Goal: Task Accomplishment & Management: Manage account settings

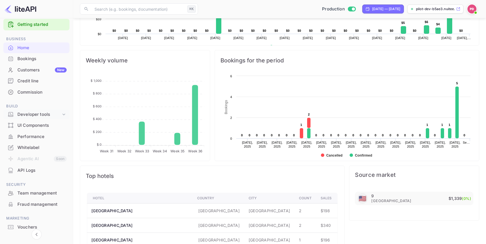
scroll to position [8, 0]
click at [39, 81] on div "Credit line" at bounding box center [41, 81] width 49 height 6
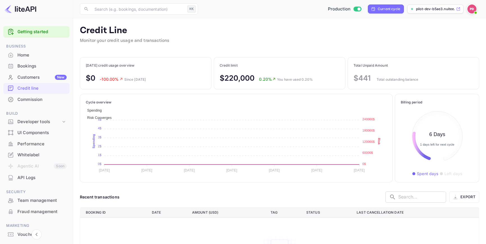
scroll to position [65, 73]
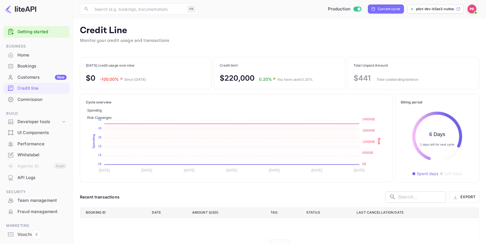
click at [39, 100] on div "Commission" at bounding box center [41, 99] width 49 height 6
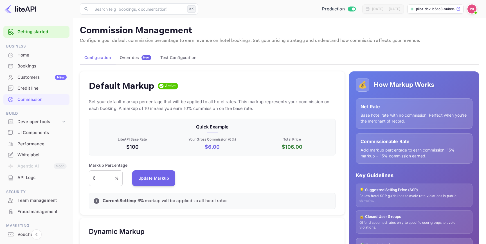
scroll to position [100, 247]
click at [35, 129] on div "UI Components" at bounding box center [36, 132] width 66 height 11
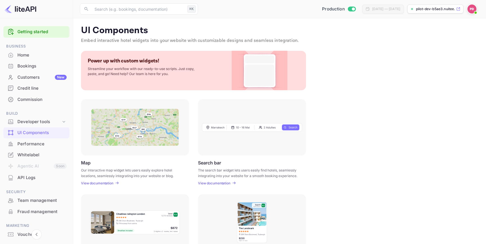
click at [42, 77] on div "Customers New" at bounding box center [41, 77] width 49 height 6
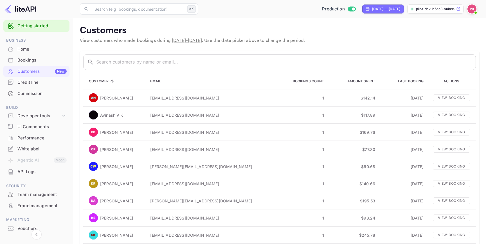
scroll to position [7, 0]
click at [26, 57] on div "Bookings" at bounding box center [41, 59] width 49 height 6
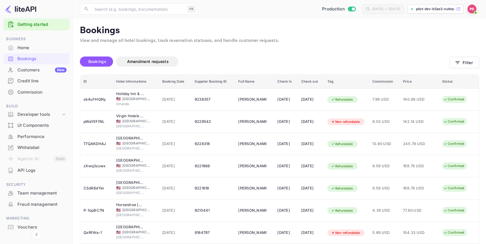
click at [475, 11] on span at bounding box center [476, 13] width 6 height 6
click at [330, 42] on div at bounding box center [243, 122] width 486 height 244
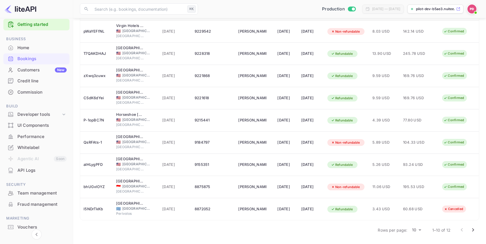
click at [112, 220] on div "Bookings Amendment requests Filter ID Hotel informations Booking Date Supplier …" at bounding box center [279, 99] width 399 height 277
click at [9, 141] on div "Performance" at bounding box center [36, 136] width 66 height 11
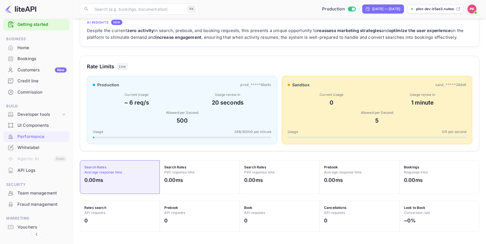
scroll to position [30, 0]
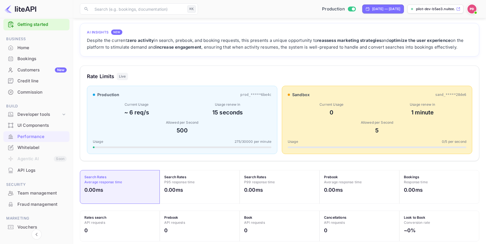
click at [37, 77] on div "Credit line" at bounding box center [36, 81] width 66 height 11
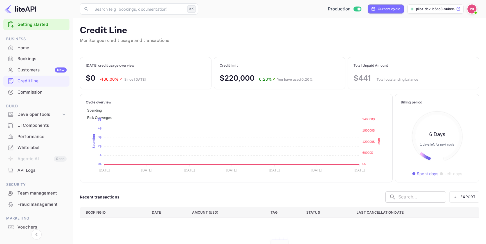
scroll to position [65, 73]
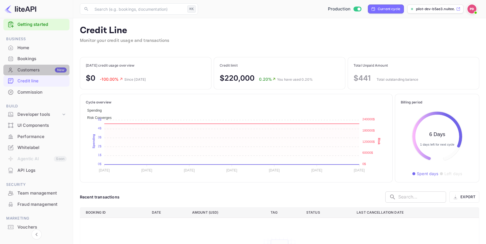
click at [36, 72] on div "Customers New" at bounding box center [41, 70] width 49 height 6
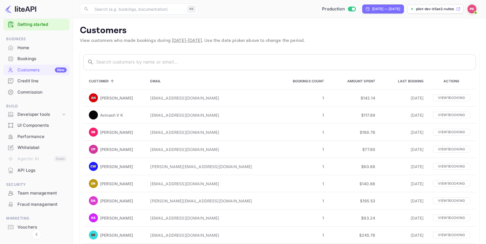
click at [28, 89] on div "Commission" at bounding box center [41, 92] width 49 height 6
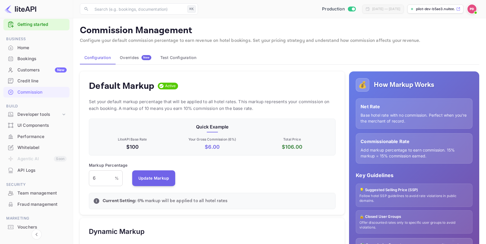
scroll to position [100, 247]
click at [135, 56] on div "Overrides New" at bounding box center [135, 57] width 31 height 5
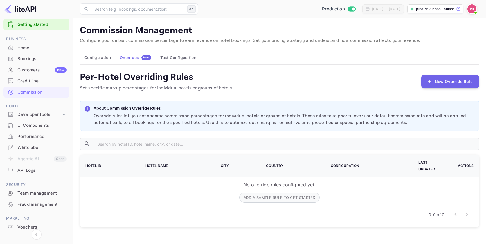
click at [106, 58] on button "Configuration" at bounding box center [97, 57] width 35 height 13
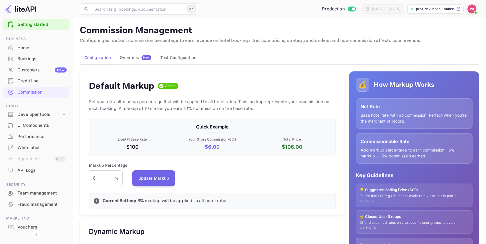
scroll to position [100, 247]
click at [31, 78] on div "Credit line" at bounding box center [41, 81] width 49 height 6
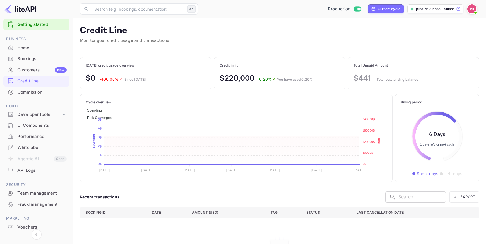
click at [28, 90] on div "Commission" at bounding box center [41, 92] width 49 height 6
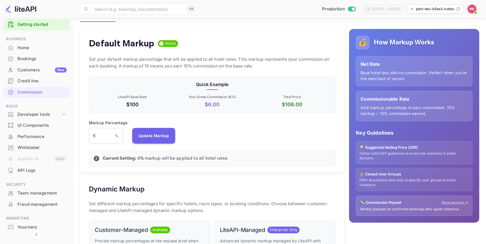
click at [218, 154] on div "i Current Setting: 6 % markup will be applied to all hotel rates" at bounding box center [212, 158] width 247 height 16
click at [216, 159] on p "Current Setting: 6 % markup will be applied to all hotel rates" at bounding box center [217, 158] width 228 height 7
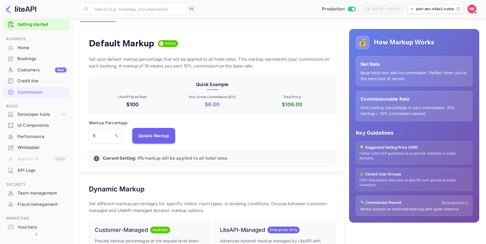
click at [216, 159] on p "Current Setting: 6 % markup will be applied to all hotel rates" at bounding box center [217, 158] width 228 height 7
click at [221, 169] on div "Default Markup Active Set your default markup percentage that will be applied t…" at bounding box center [212, 100] width 265 height 143
click at [115, 139] on div "6 % ​" at bounding box center [106, 136] width 34 height 16
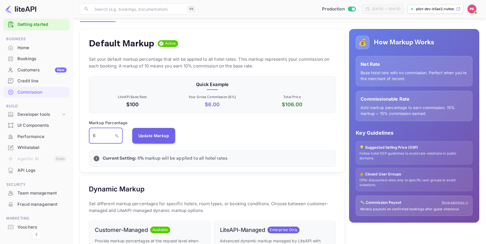
click at [242, 147] on div "Default Markup Active Set your default markup percentage that will be applied t…" at bounding box center [212, 100] width 265 height 143
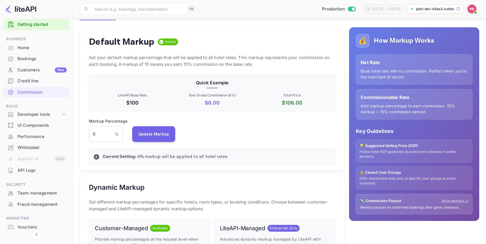
scroll to position [41, 0]
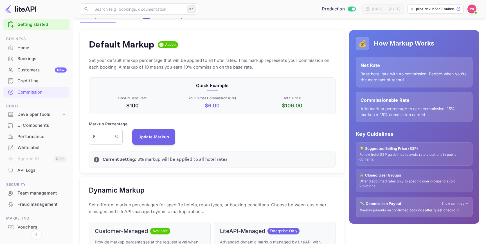
click at [340, 131] on div "Default Markup Active Set your default markup percentage that will be applied t…" at bounding box center [212, 101] width 265 height 143
click at [341, 110] on div "Default Markup Active Set your default markup percentage that will be applied t…" at bounding box center [212, 101] width 265 height 143
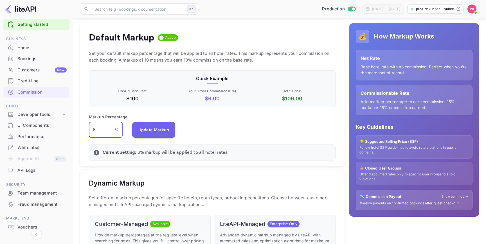
click at [112, 136] on input "6" at bounding box center [102, 130] width 26 height 16
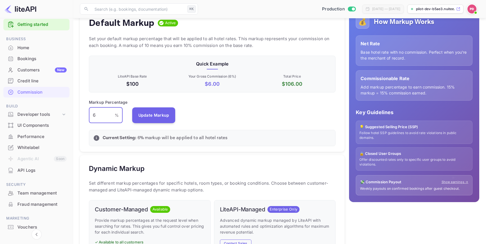
scroll to position [54, 0]
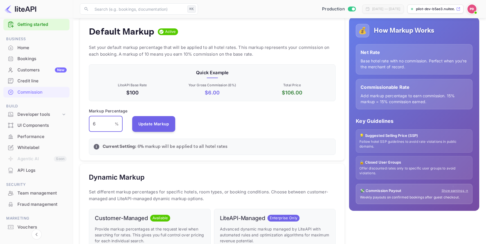
click at [106, 127] on input "6" at bounding box center [102, 124] width 26 height 16
click at [210, 145] on p "Current Setting: 6 % markup will be applied to all hotel rates" at bounding box center [217, 146] width 228 height 7
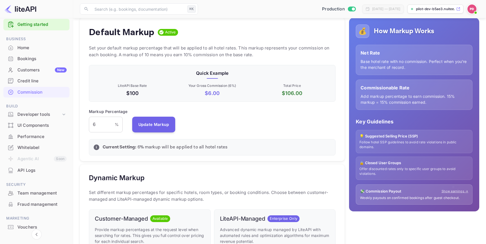
scroll to position [53, 0]
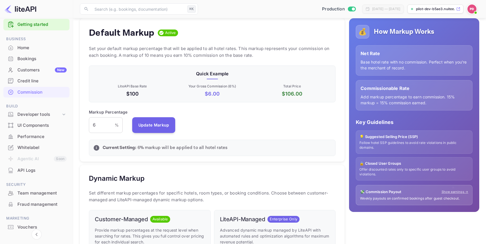
click at [199, 145] on p "Current Setting: 6 % markup will be applied to all hotel rates" at bounding box center [217, 148] width 228 height 7
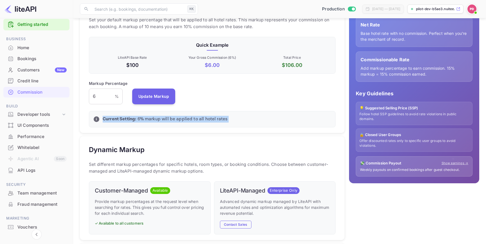
scroll to position [86, 0]
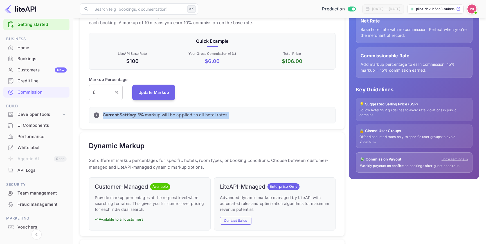
click at [194, 161] on p "Set different markup percentages for specific hotels, room types, or booking co…" at bounding box center [212, 163] width 247 height 13
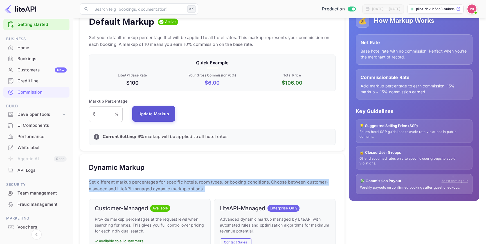
scroll to position [65, 0]
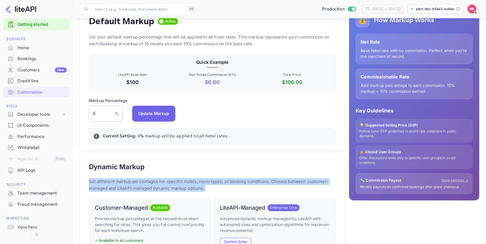
click at [109, 114] on input "6" at bounding box center [102, 114] width 26 height 16
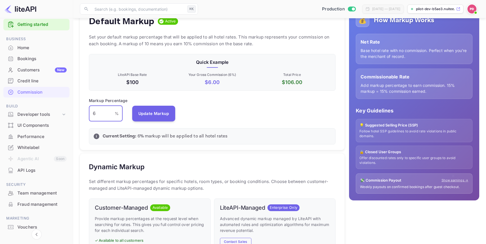
click at [127, 156] on div "Dynamic Markup Set different markup percentages for specific hotels, room types…" at bounding box center [212, 206] width 265 height 104
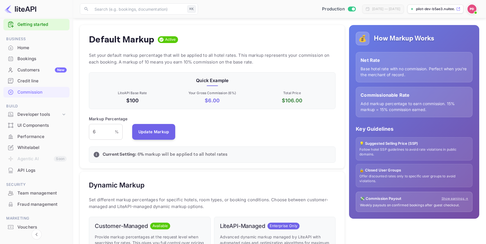
scroll to position [45, 0]
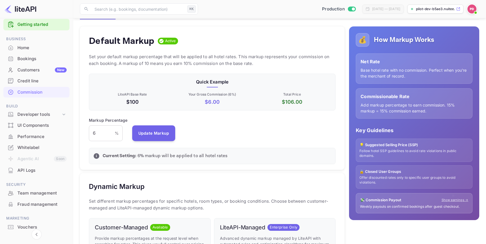
click at [216, 103] on p "$ 6.00" at bounding box center [212, 102] width 78 height 8
click at [221, 128] on div "Markup Percentage 6 % ​ Update Markup" at bounding box center [212, 129] width 247 height 24
click at [102, 133] on input "6" at bounding box center [102, 133] width 26 height 16
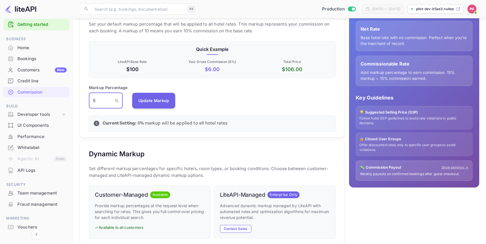
scroll to position [72, 0]
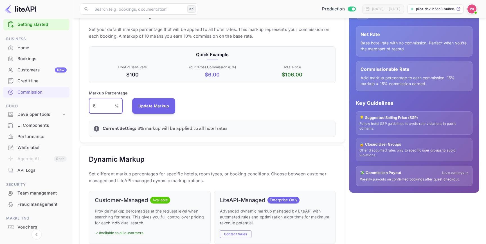
click at [171, 126] on p "Current Setting: 6 % markup will be applied to all hotel rates" at bounding box center [217, 128] width 228 height 7
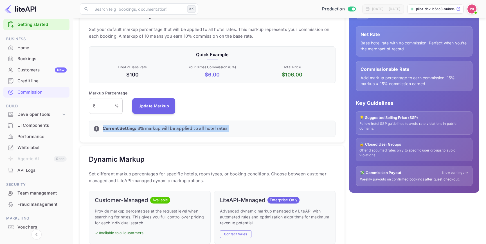
click at [165, 142] on div "Default Markup Active Set your default markup percentage that will be applied t…" at bounding box center [209, 213] width 269 height 436
click at [100, 101] on input "6" at bounding box center [102, 106] width 26 height 16
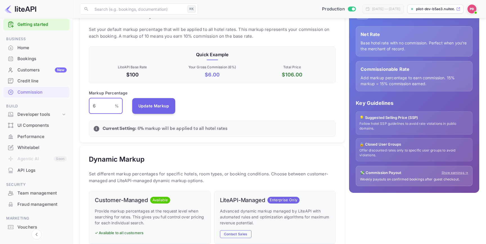
click at [101, 106] on input "6" at bounding box center [102, 106] width 26 height 16
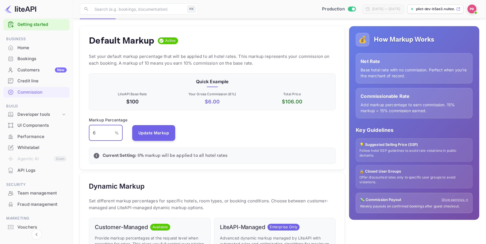
scroll to position [37, 0]
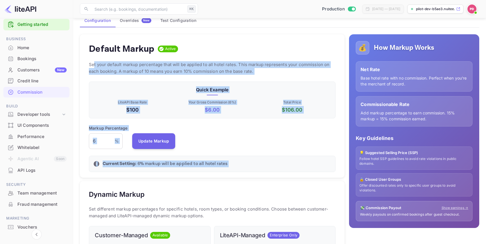
drag, startPoint x: 94, startPoint y: 64, endPoint x: 135, endPoint y: 178, distance: 121.2
click at [135, 178] on div "Default Markup Active Set your default markup percentage that will be applied t…" at bounding box center [209, 248] width 269 height 436
click at [160, 181] on div "Default Markup Active Set your default markup percentage that will be applied t…" at bounding box center [209, 248] width 269 height 436
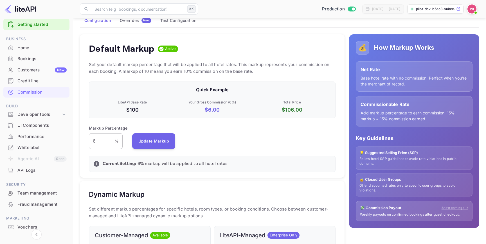
click at [97, 135] on input "6" at bounding box center [102, 141] width 26 height 16
click at [93, 141] on input "6" at bounding box center [102, 141] width 26 height 16
click at [95, 143] on input "6" at bounding box center [102, 141] width 26 height 16
click at [103, 130] on p "Markup Percentage" at bounding box center [108, 128] width 39 height 6
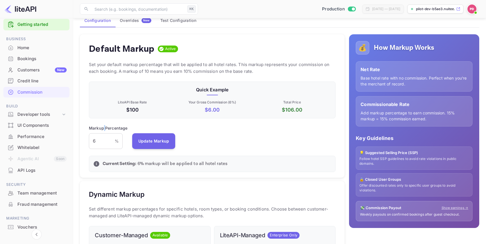
click at [103, 130] on p "Markup Percentage" at bounding box center [108, 128] width 39 height 6
click at [108, 130] on p "Markup Percentage" at bounding box center [108, 128] width 39 height 6
click at [98, 138] on input "6" at bounding box center [102, 141] width 26 height 16
click at [95, 141] on input "6" at bounding box center [102, 141] width 26 height 16
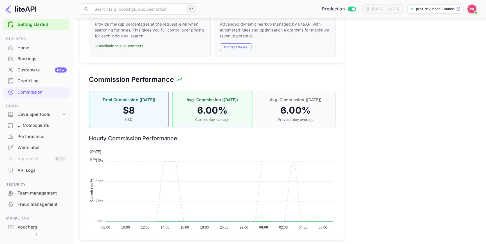
scroll to position [264, 0]
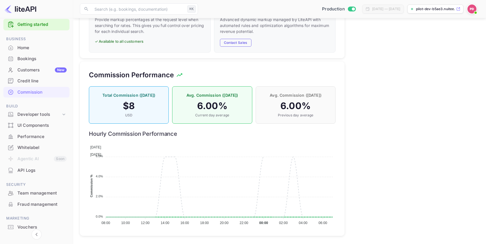
click at [131, 107] on h4 "$ 8" at bounding box center [129, 105] width 68 height 11
click at [40, 69] on div "Customers New" at bounding box center [41, 70] width 49 height 6
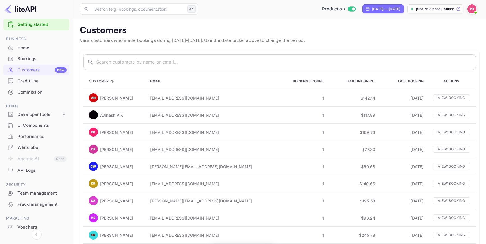
click at [42, 61] on div "Bookings" at bounding box center [41, 59] width 49 height 6
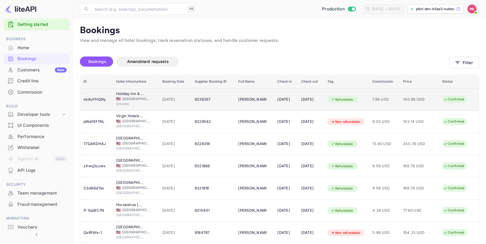
scroll to position [3, 0]
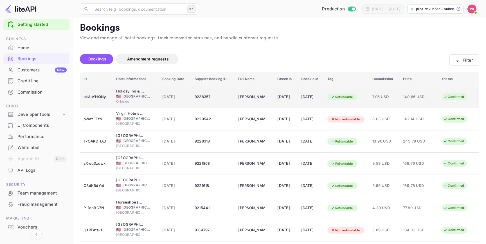
click at [409, 104] on td "140.66 USD" at bounding box center [419, 97] width 39 height 22
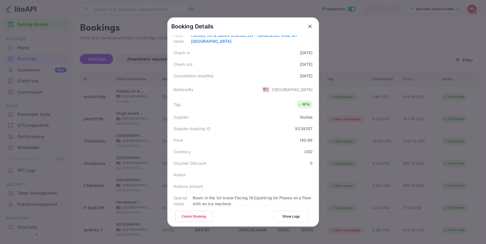
scroll to position [137, 0]
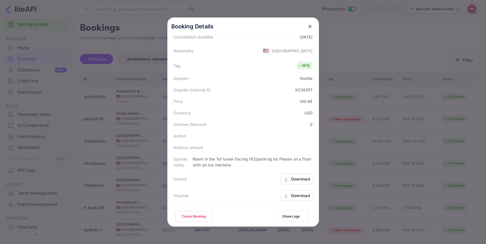
click at [301, 101] on div "140.66" at bounding box center [305, 101] width 13 height 6
click at [309, 28] on icon "close" at bounding box center [310, 27] width 6 height 6
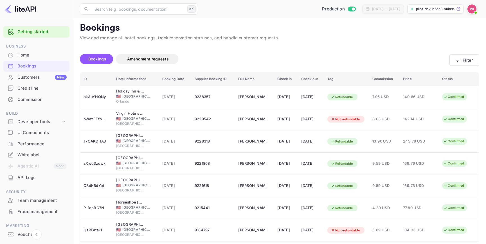
scroll to position [27, 0]
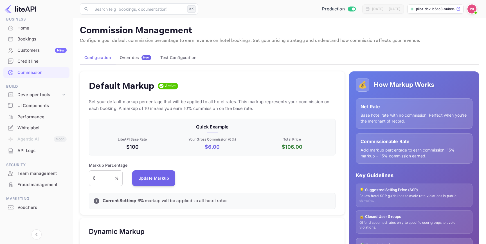
scroll to position [100, 247]
click at [103, 182] on input "6" at bounding box center [102, 178] width 26 height 16
type input "1"
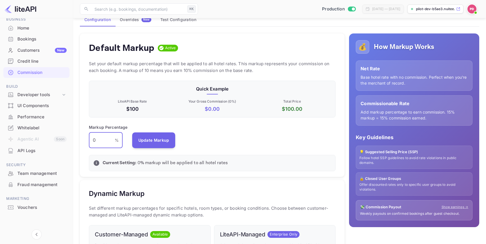
click at [102, 136] on input "0" at bounding box center [102, 140] width 26 height 16
click at [99, 141] on input "0" at bounding box center [102, 140] width 26 height 16
type input "0"
type input "2"
click at [137, 126] on div "Markup Percentage 2 % ​ Update Markup" at bounding box center [212, 136] width 247 height 24
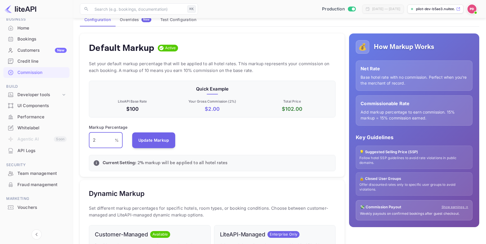
click at [96, 137] on input "2" at bounding box center [102, 140] width 26 height 16
click at [199, 120] on div "Default Markup Active Set your default markup percentage that will be applied t…" at bounding box center [212, 104] width 265 height 143
click at [203, 135] on div "Markup Percentage 2 % ​ Update Markup" at bounding box center [212, 136] width 247 height 24
click at [165, 143] on button "Update Markup" at bounding box center [153, 140] width 43 height 16
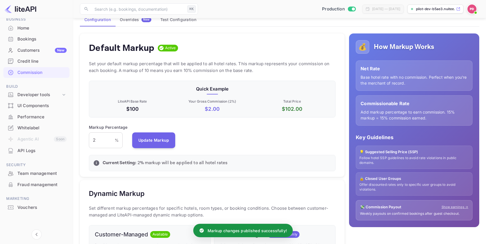
click at [223, 141] on div "Markup Percentage 2 % ​ Update Markup" at bounding box center [212, 136] width 247 height 24
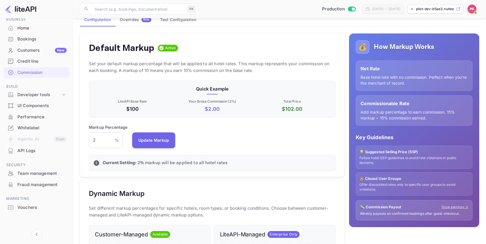
click at [227, 138] on div "Markup Percentage 2 % ​ Update Markup" at bounding box center [212, 136] width 247 height 24
click at [231, 102] on p "Your Gross Commission ( 2 %)" at bounding box center [212, 101] width 78 height 5
click at [222, 122] on div "Default Markup Active Set your default markup percentage that will be applied t…" at bounding box center [212, 104] width 265 height 143
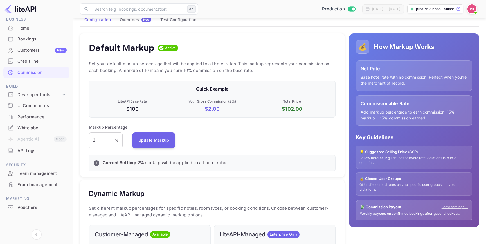
click at [218, 129] on div "Markup Percentage 2 % ​ Update Markup" at bounding box center [212, 136] width 247 height 24
click at [105, 140] on input "2" at bounding box center [102, 140] width 26 height 16
click at [135, 152] on div "Default Markup Active Set your default markup percentage that will be applied t…" at bounding box center [212, 104] width 265 height 143
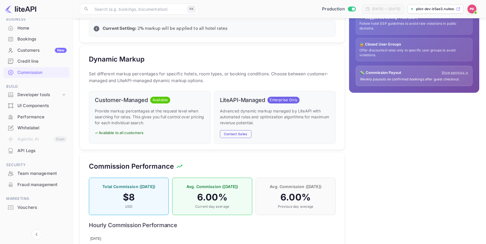
scroll to position [184, 0]
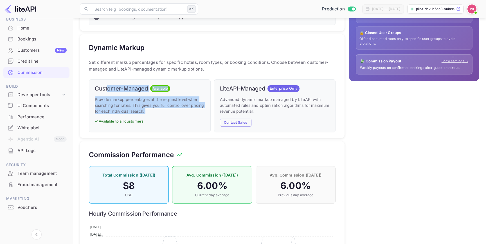
drag, startPoint x: 107, startPoint y: 86, endPoint x: 172, endPoint y: 118, distance: 73.4
click at [172, 118] on div "Customer-Managed Available Provide markup percentages at the request level when…" at bounding box center [150, 105] width 122 height 53
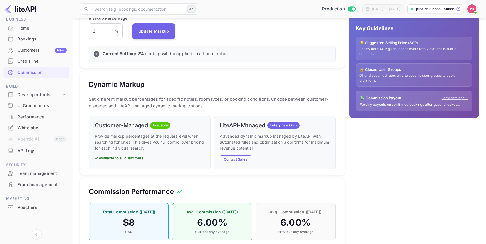
scroll to position [146, 0]
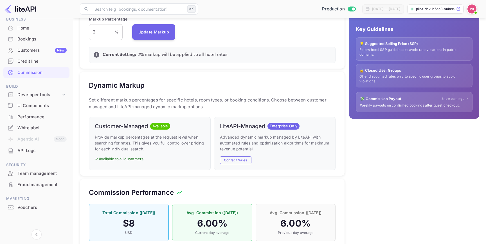
click at [189, 109] on p "Set different markup percentages for specific hotels, room types, or booking co…" at bounding box center [212, 103] width 247 height 13
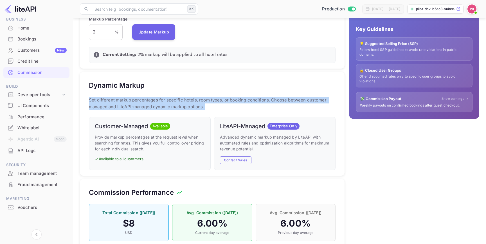
click at [245, 141] on p "Advanced dynamic markup managed by LiteAPI with automated rules and optimizatio…" at bounding box center [275, 143] width 110 height 18
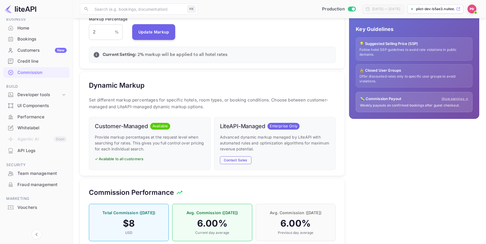
click at [245, 141] on p "Advanced dynamic markup managed by LiteAPI with automated rules and optimizatio…" at bounding box center [275, 143] width 110 height 18
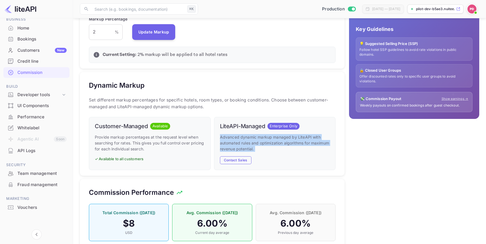
click at [256, 127] on h6 "LiteAPI-Managed" at bounding box center [242, 126] width 45 height 7
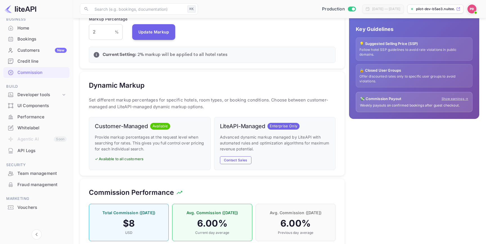
click at [256, 127] on h6 "LiteAPI-Managed" at bounding box center [242, 126] width 45 height 7
click at [260, 141] on p "Advanced dynamic markup managed by LiteAPI with automated rules and optimizatio…" at bounding box center [275, 143] width 110 height 18
drag, startPoint x: 298, startPoint y: 126, endPoint x: 217, endPoint y: 126, distance: 81.0
click at [217, 126] on div "LiteAPI-Managed Enterprise Only Advanced dynamic markup managed by LiteAPI with…" at bounding box center [275, 143] width 122 height 53
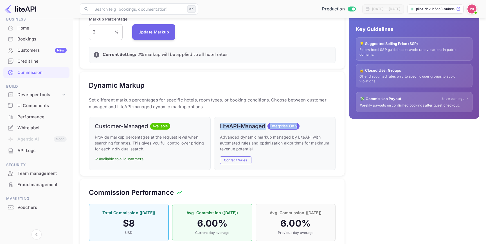
click at [220, 127] on h6 "LiteAPI-Managed" at bounding box center [242, 126] width 45 height 7
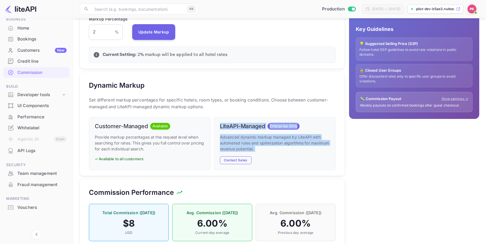
drag, startPoint x: 217, startPoint y: 125, endPoint x: 263, endPoint y: 160, distance: 58.1
click at [263, 160] on div "LiteAPI-Managed Enterprise Only Advanced dynamic markup managed by LiteAPI with…" at bounding box center [275, 143] width 122 height 53
click at [290, 162] on div "Advanced dynamic markup managed by LiteAPI with automated rules and optimizatio…" at bounding box center [275, 149] width 110 height 30
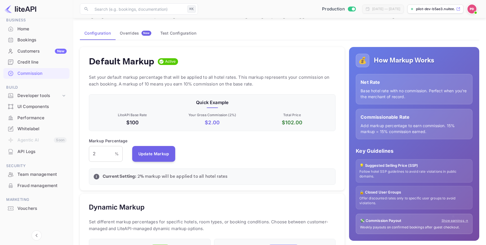
scroll to position [26, 0]
